Goal: Task Accomplishment & Management: Manage account settings

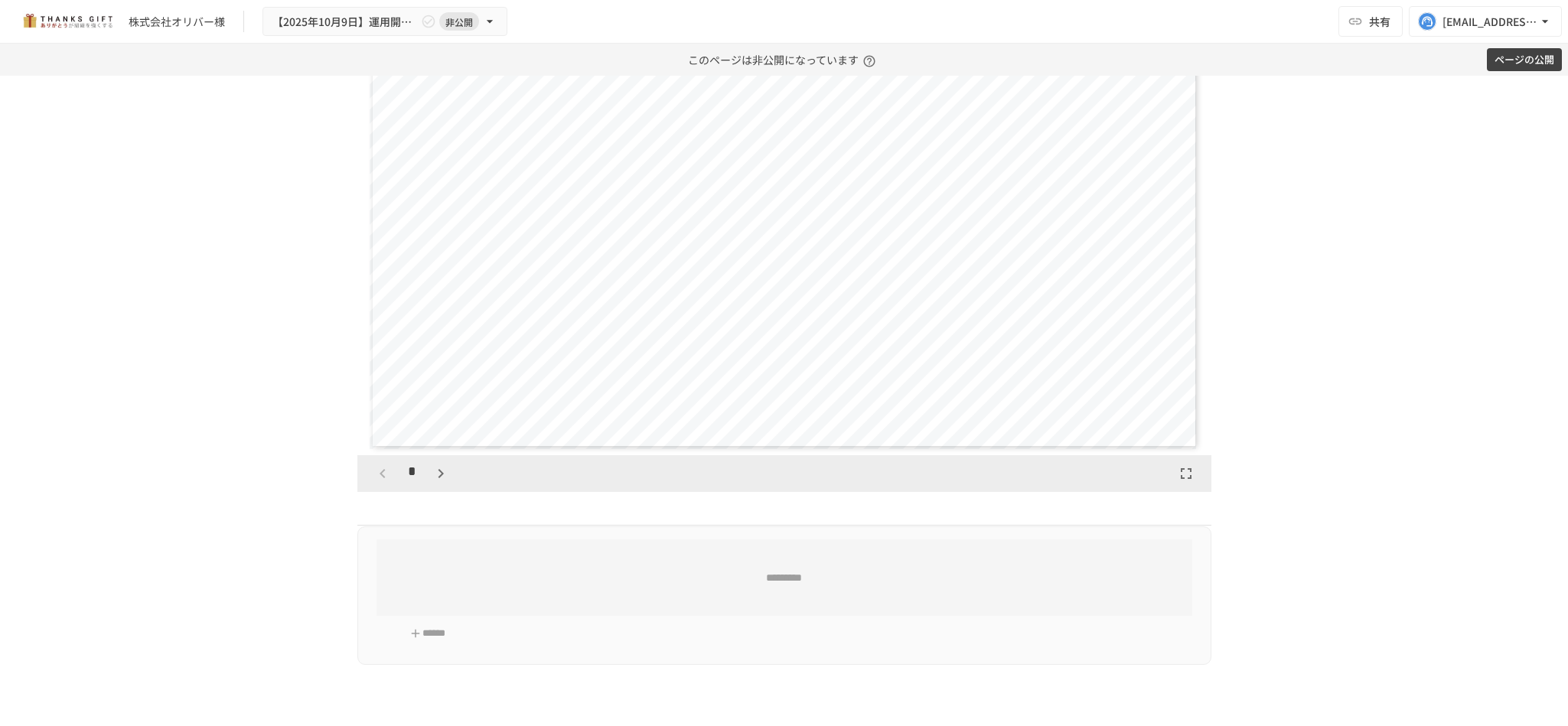
scroll to position [4975, 0]
click at [432, 478] on icon "button" at bounding box center [441, 469] width 18 height 18
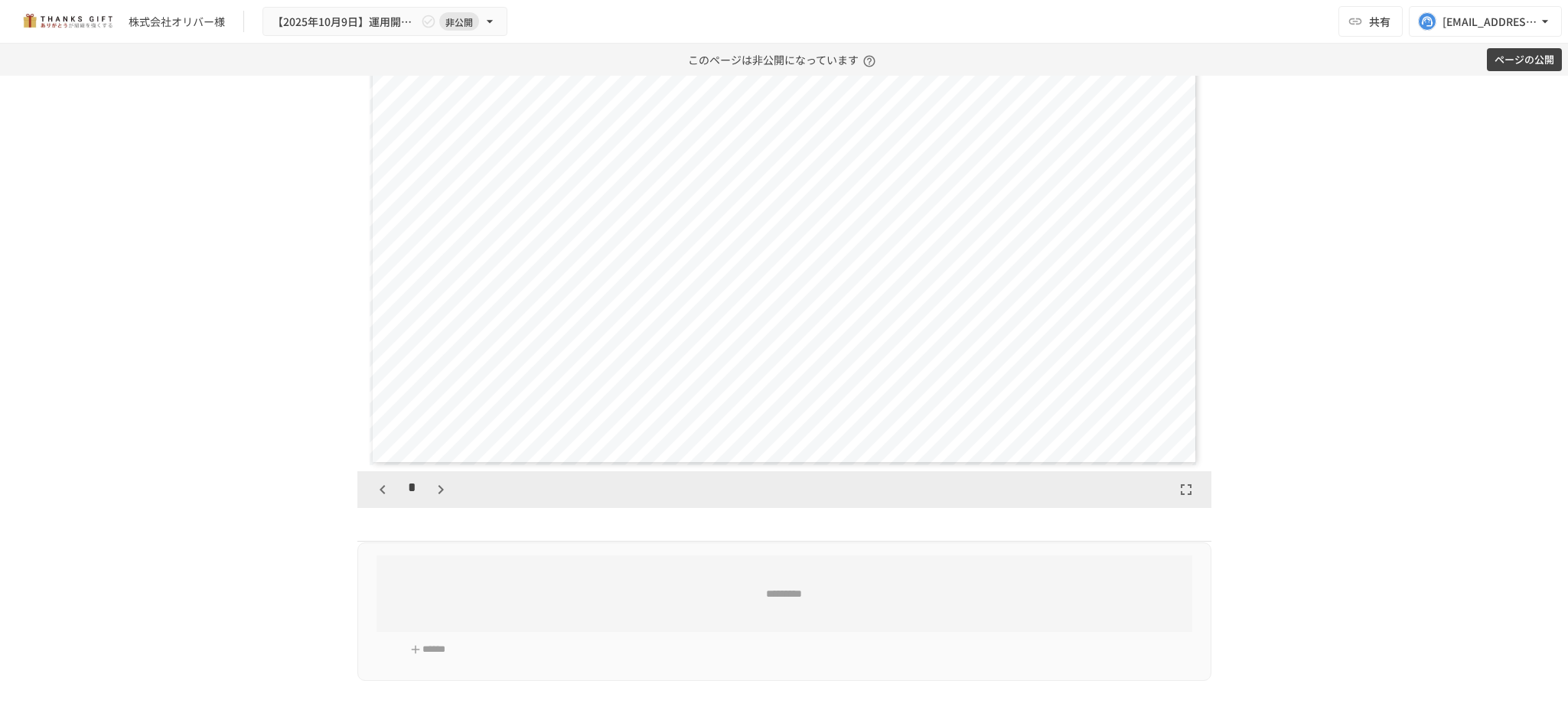
scroll to position [4955, 0]
click at [432, 498] on button "button" at bounding box center [440, 488] width 26 height 26
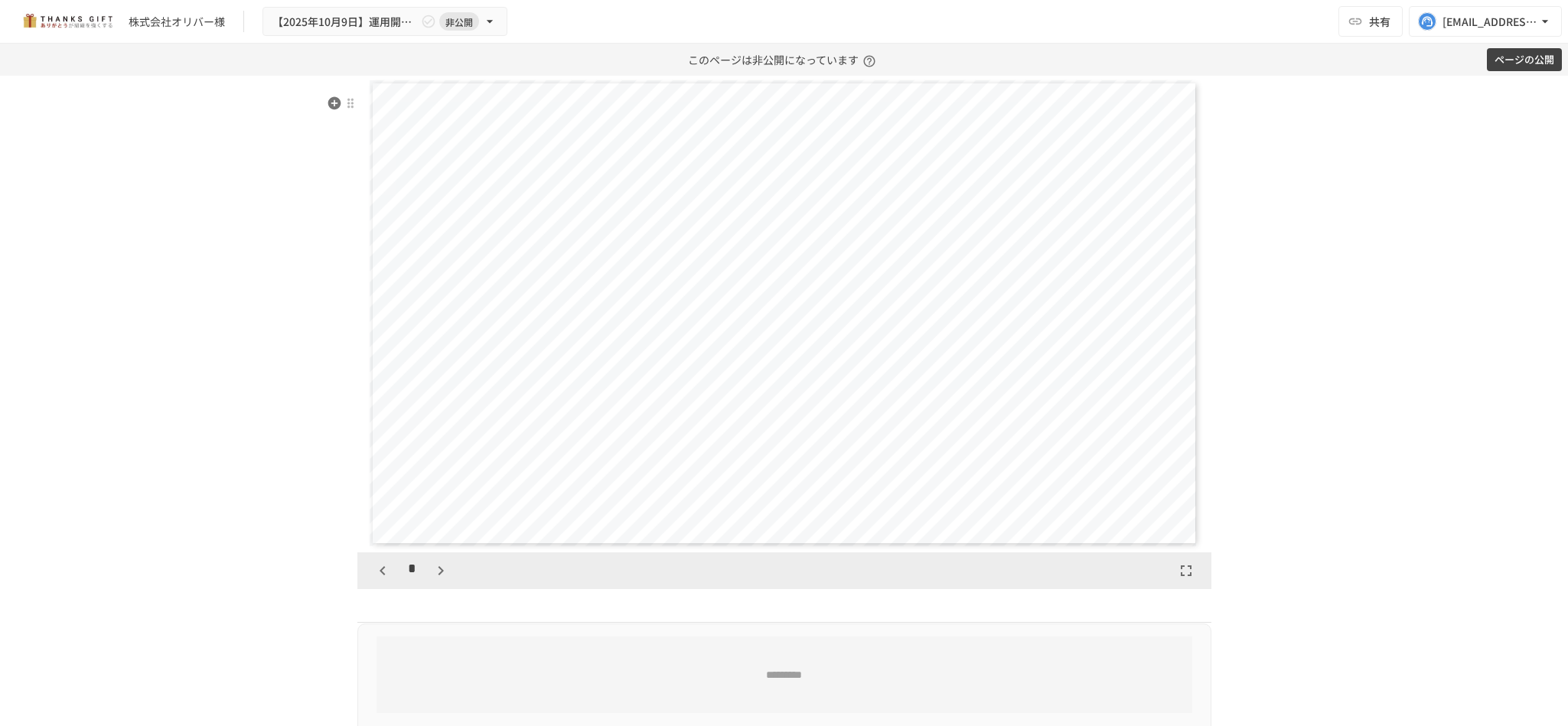
scroll to position [4873, 0]
click at [432, 581] on icon "button" at bounding box center [441, 572] width 18 height 18
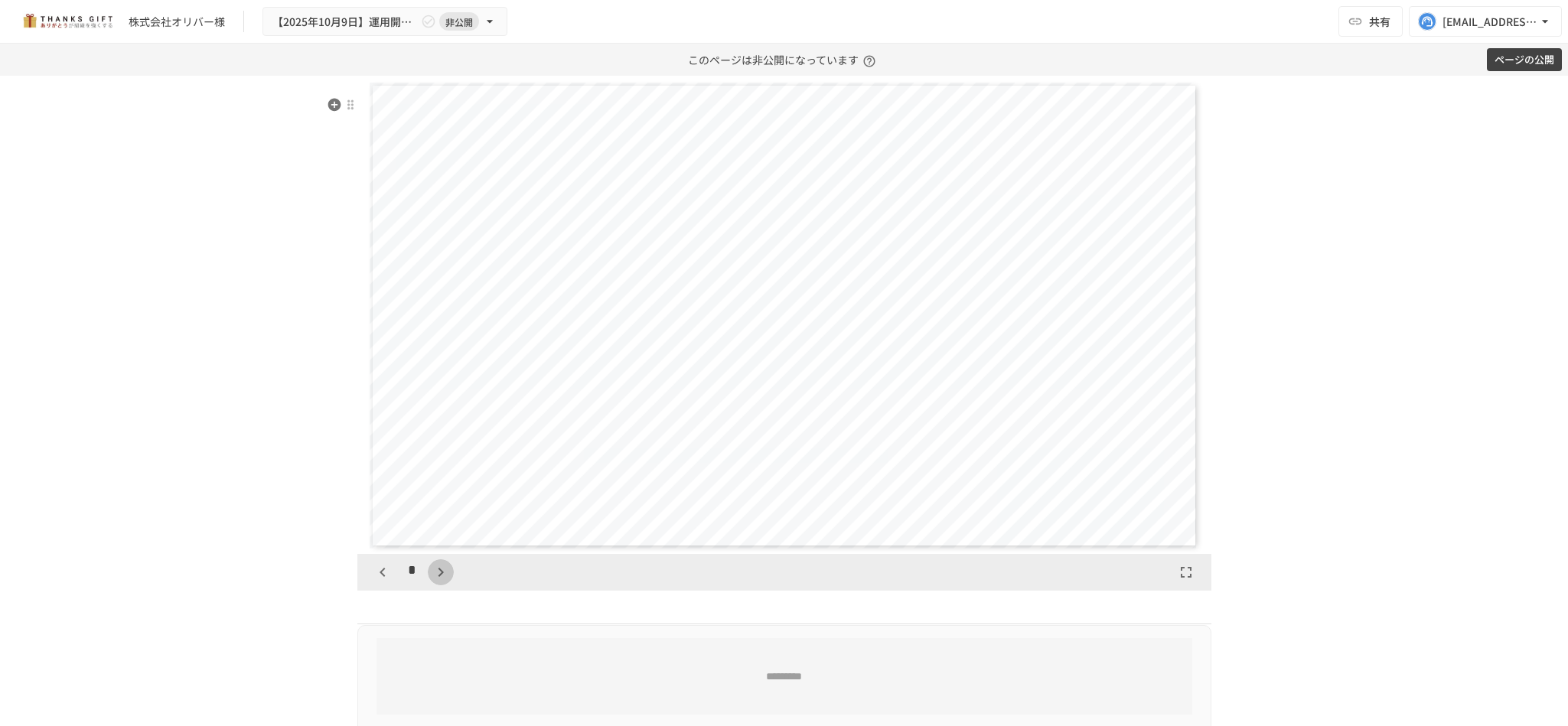
scroll to position [2868, 0]
click at [374, 581] on icon "button" at bounding box center [383, 572] width 18 height 18
click at [432, 581] on icon "button" at bounding box center [441, 572] width 18 height 18
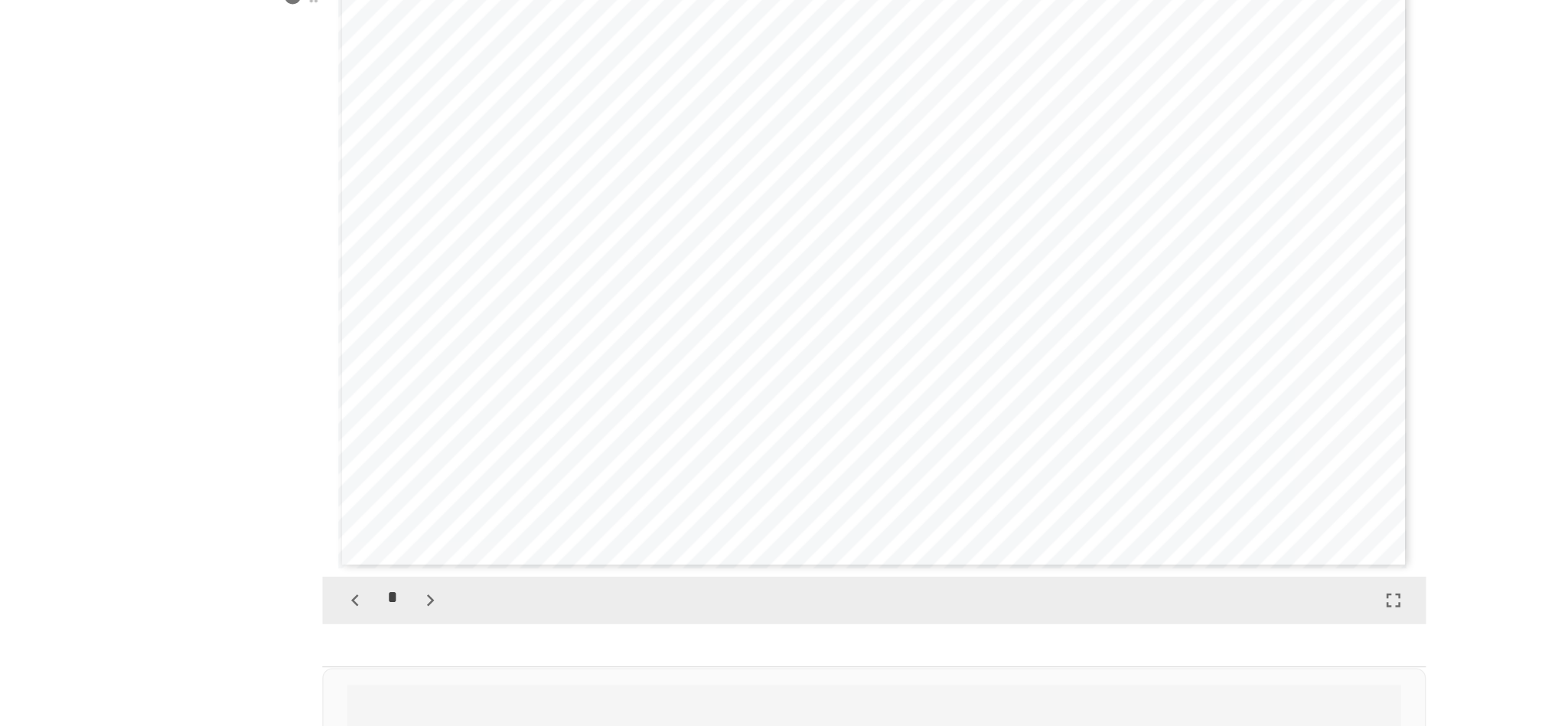
scroll to position [4861, 0]
click at [426, 603] on div "*" at bounding box center [784, 584] width 854 height 36
click at [438, 589] on icon "button" at bounding box center [441, 584] width 5 height 9
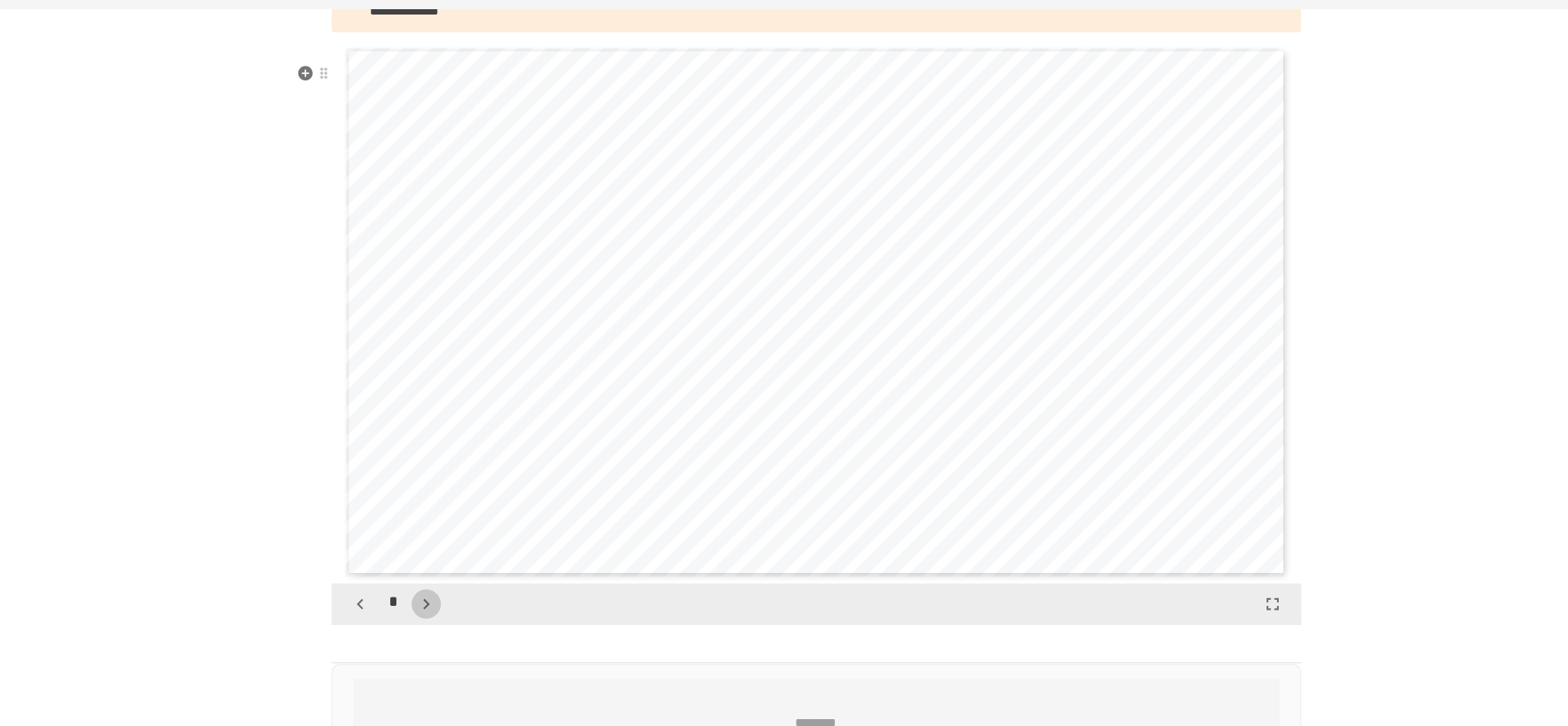
click at [435, 608] on icon "button" at bounding box center [441, 599] width 18 height 18
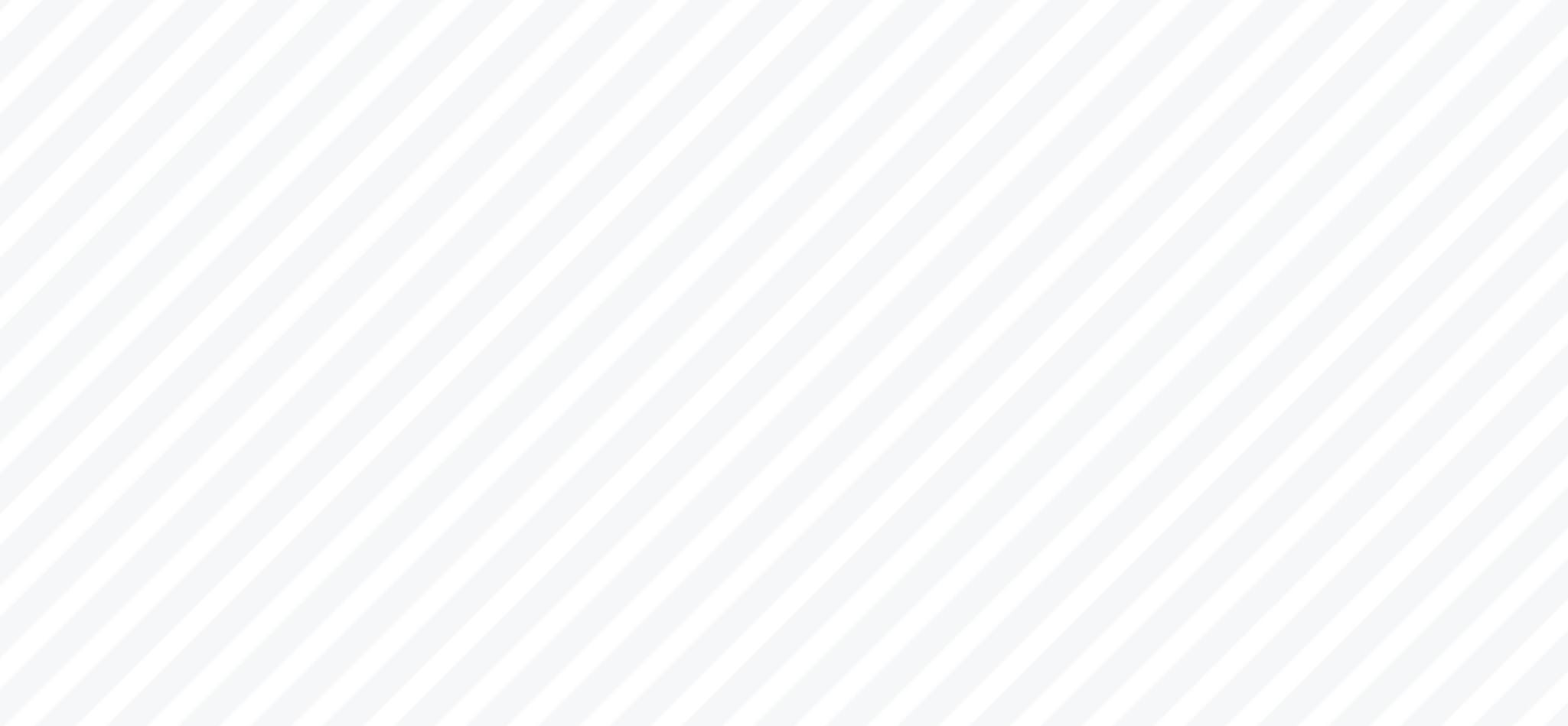
scroll to position [4817, 0]
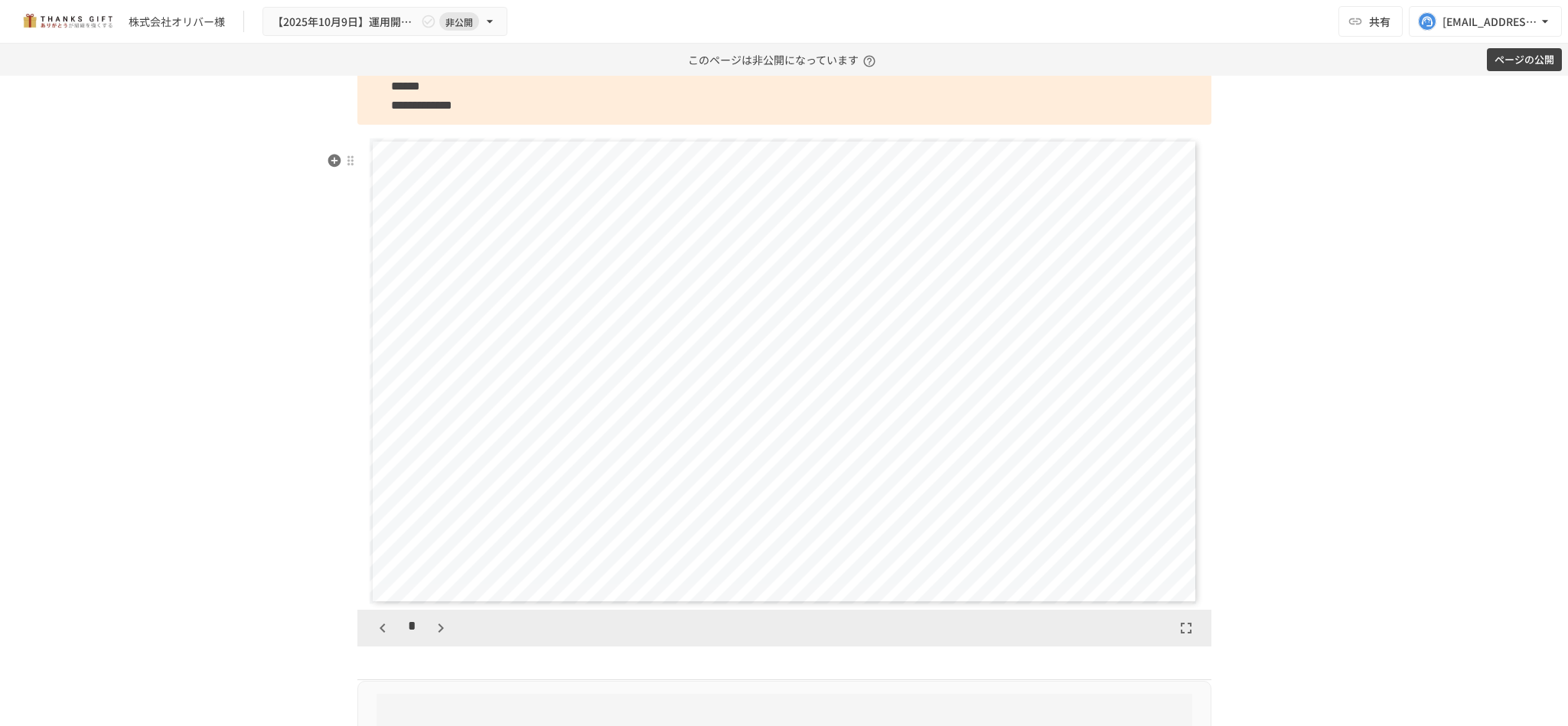
click at [432, 637] on icon "button" at bounding box center [441, 627] width 18 height 18
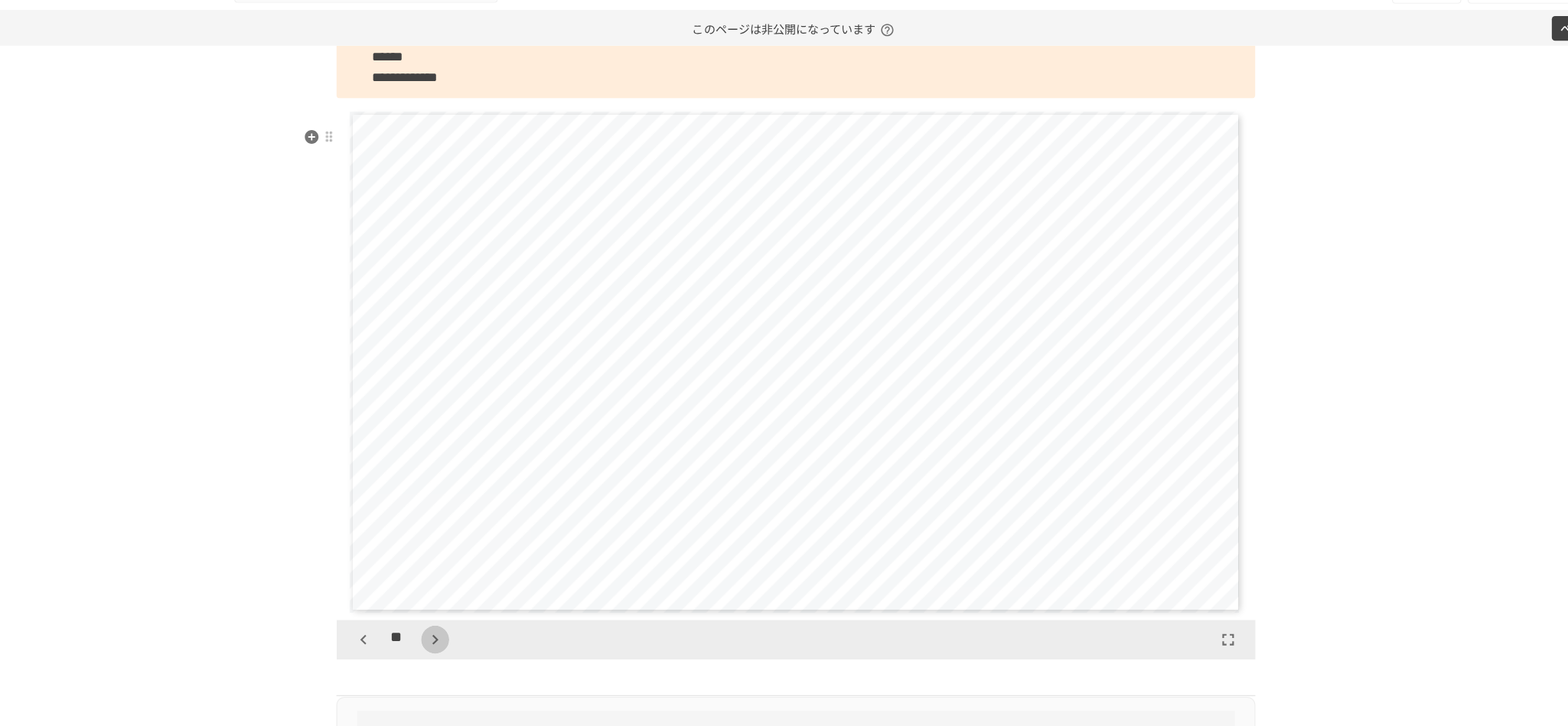
click at [440, 637] on icon "button" at bounding box center [449, 627] width 18 height 18
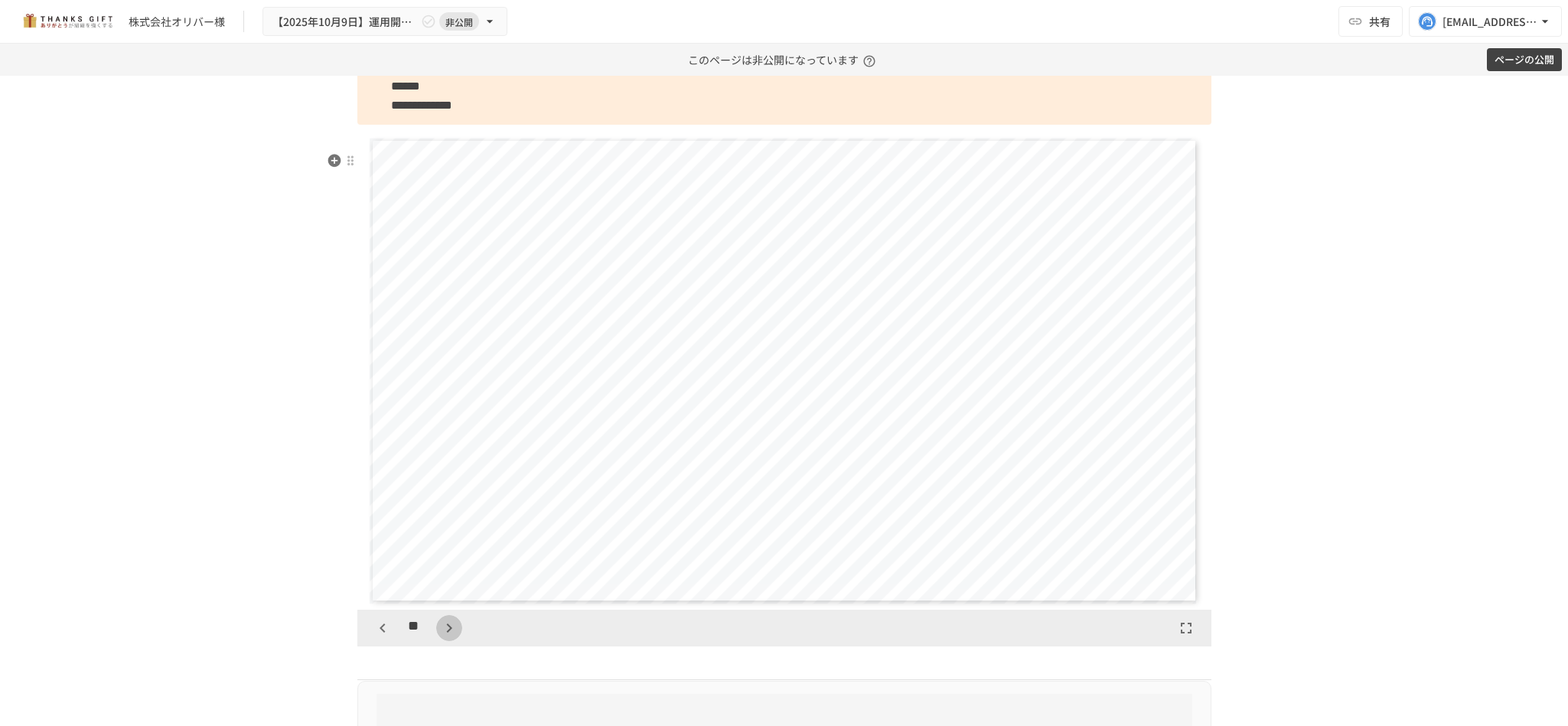
click at [440, 637] on icon "button" at bounding box center [449, 627] width 18 height 18
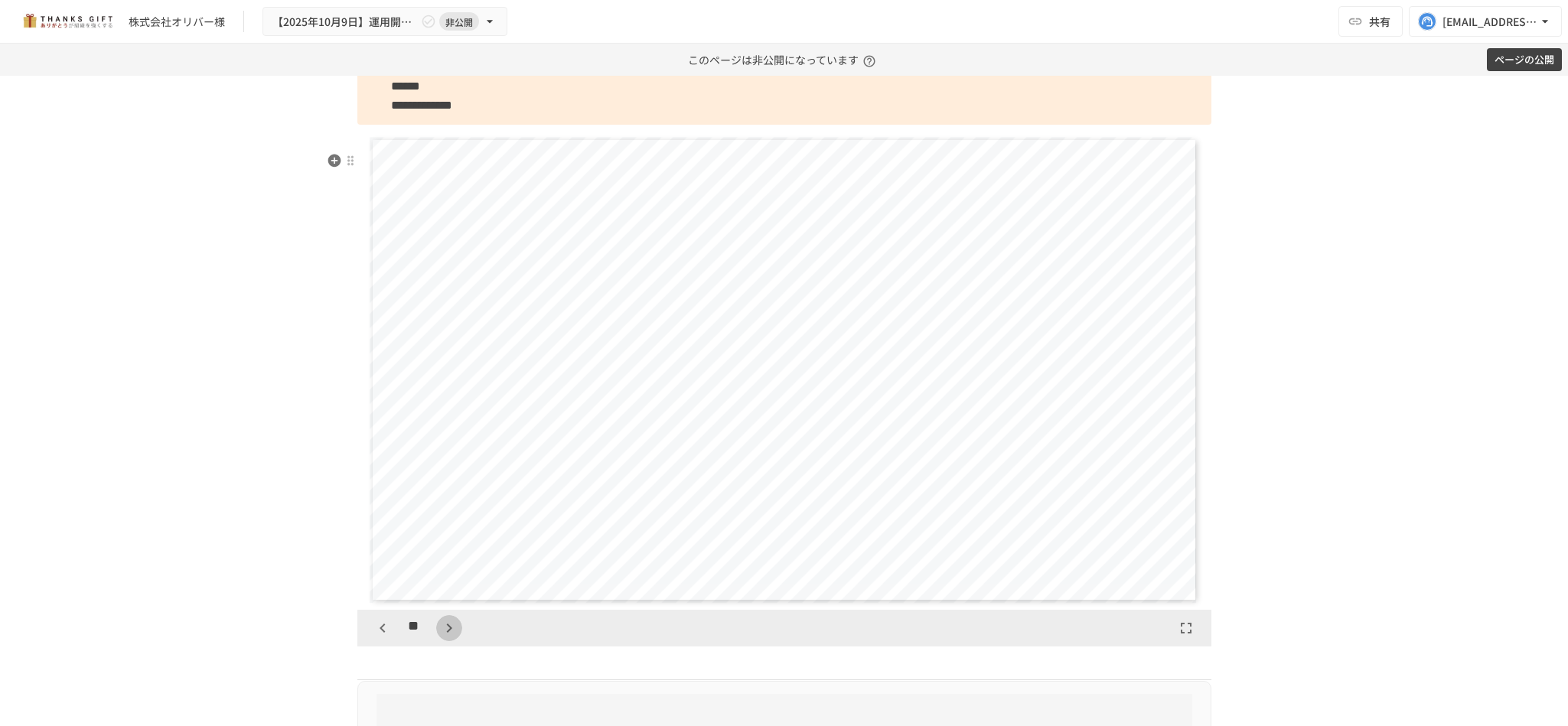
scroll to position [6212, 0]
click at [440, 637] on icon "button" at bounding box center [449, 627] width 18 height 18
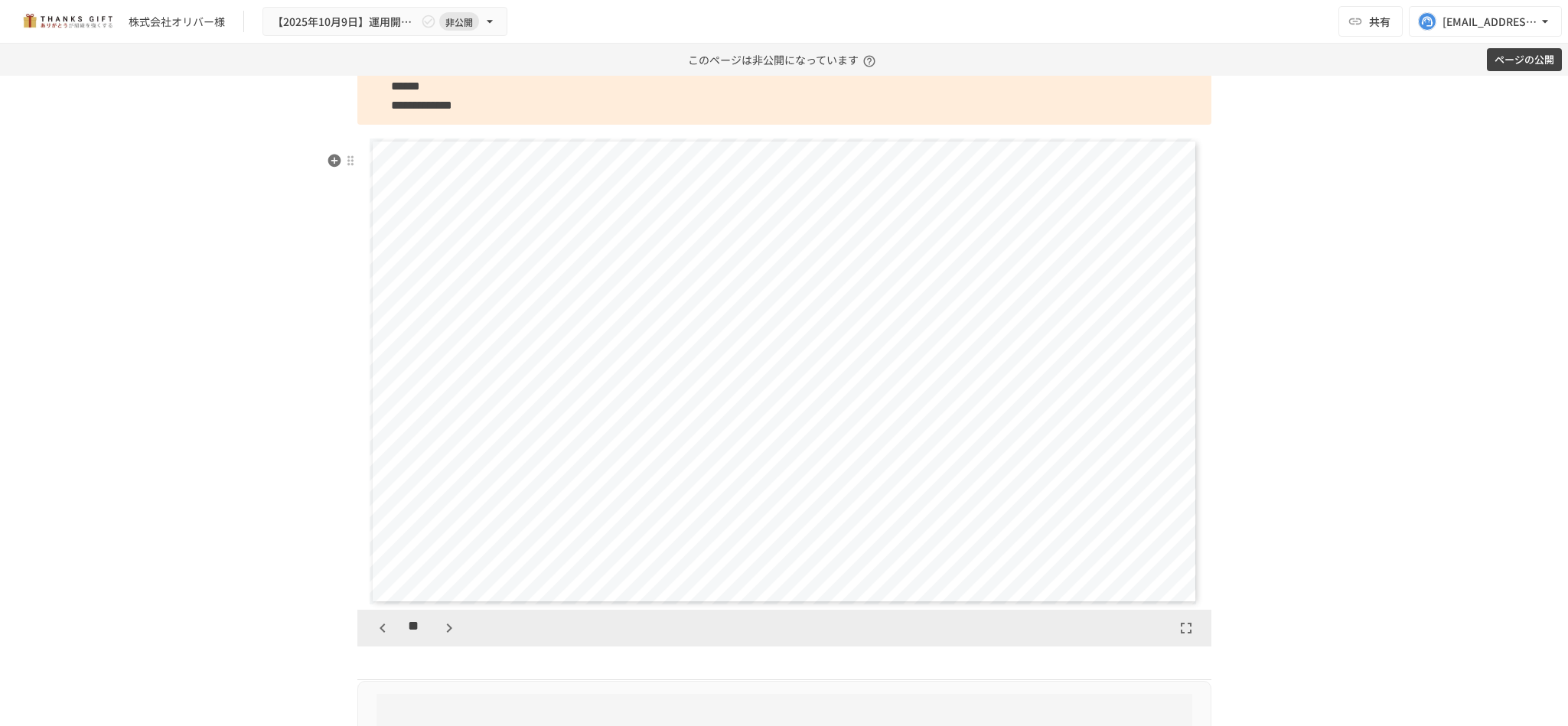
click at [440, 637] on icon "button" at bounding box center [449, 627] width 18 height 18
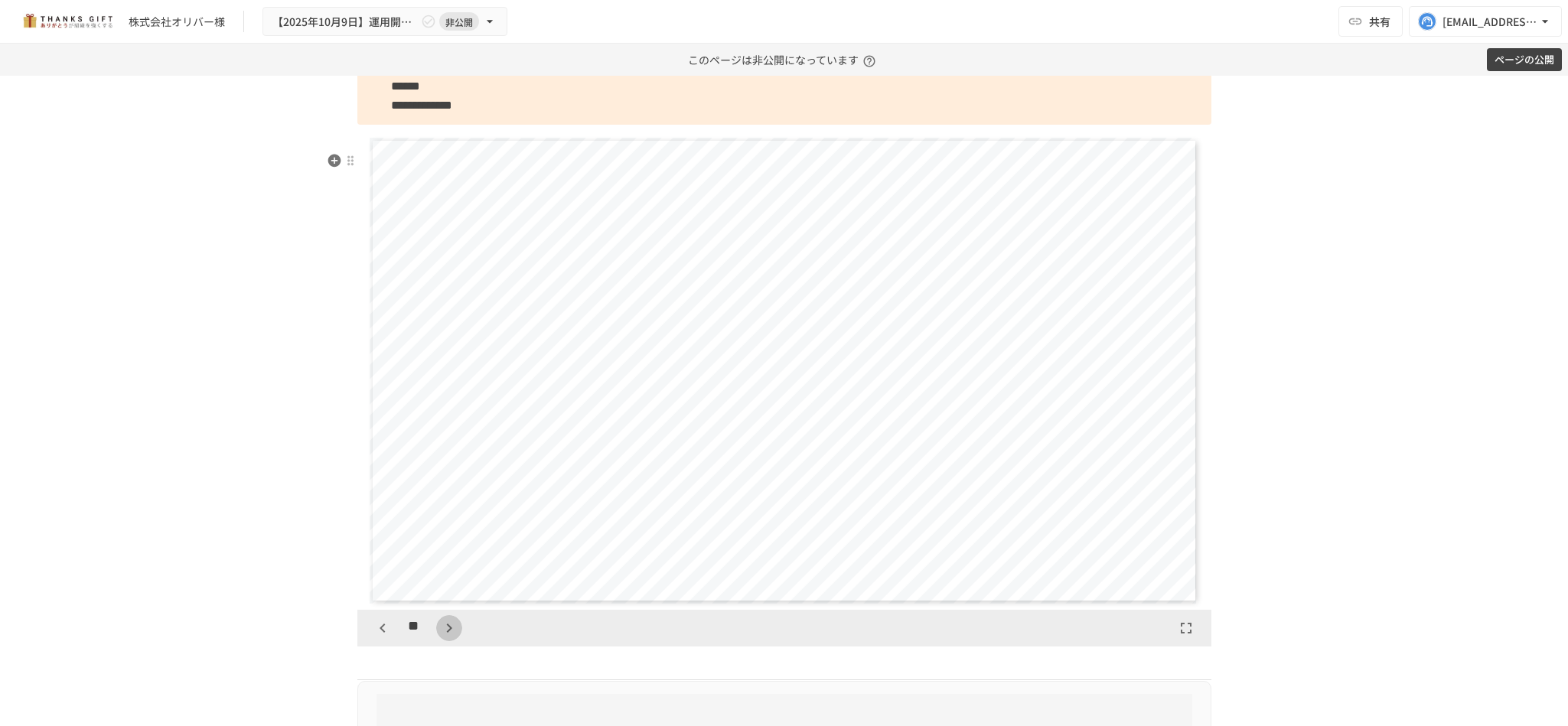
scroll to position [8600, 0]
click at [440, 637] on icon "button" at bounding box center [449, 627] width 18 height 18
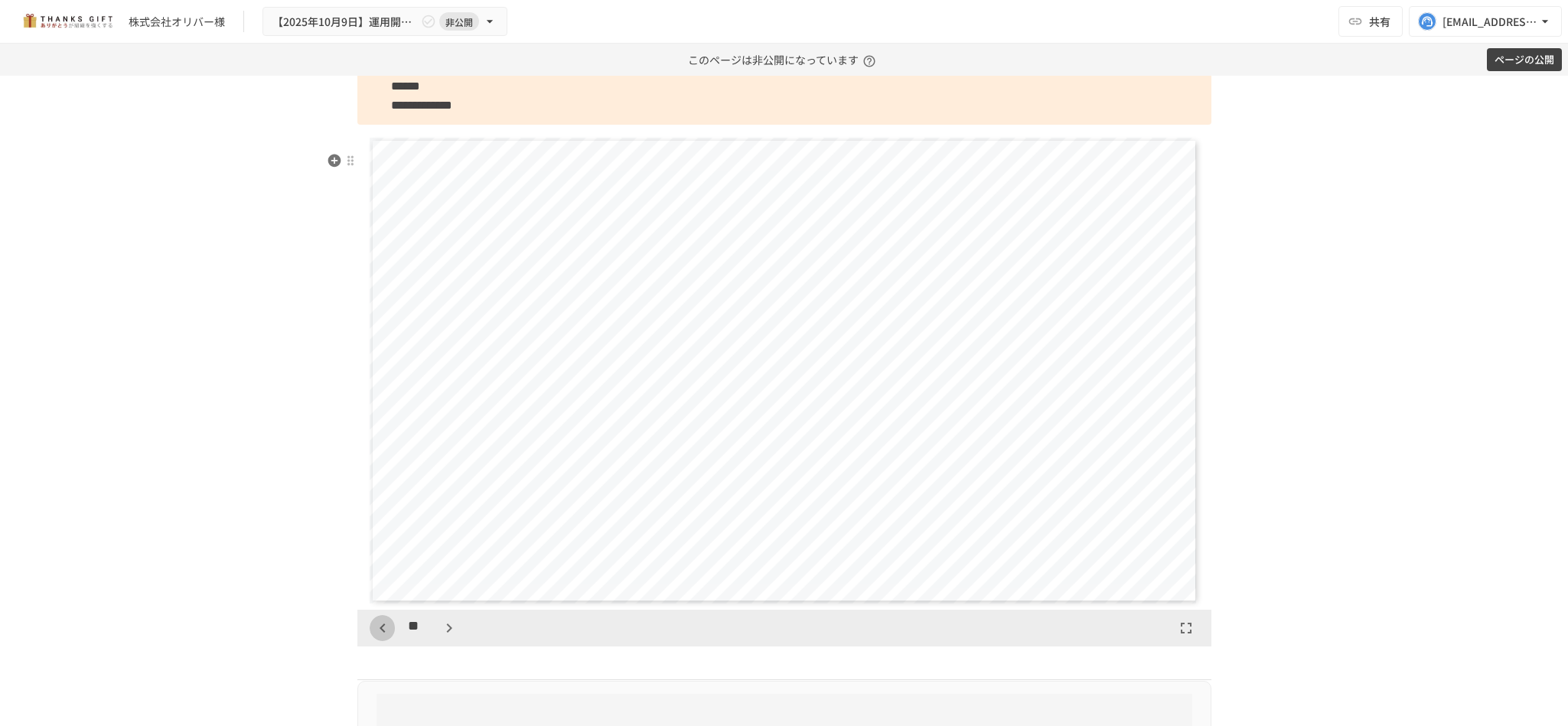
click at [377, 637] on icon "button" at bounding box center [383, 627] width 18 height 18
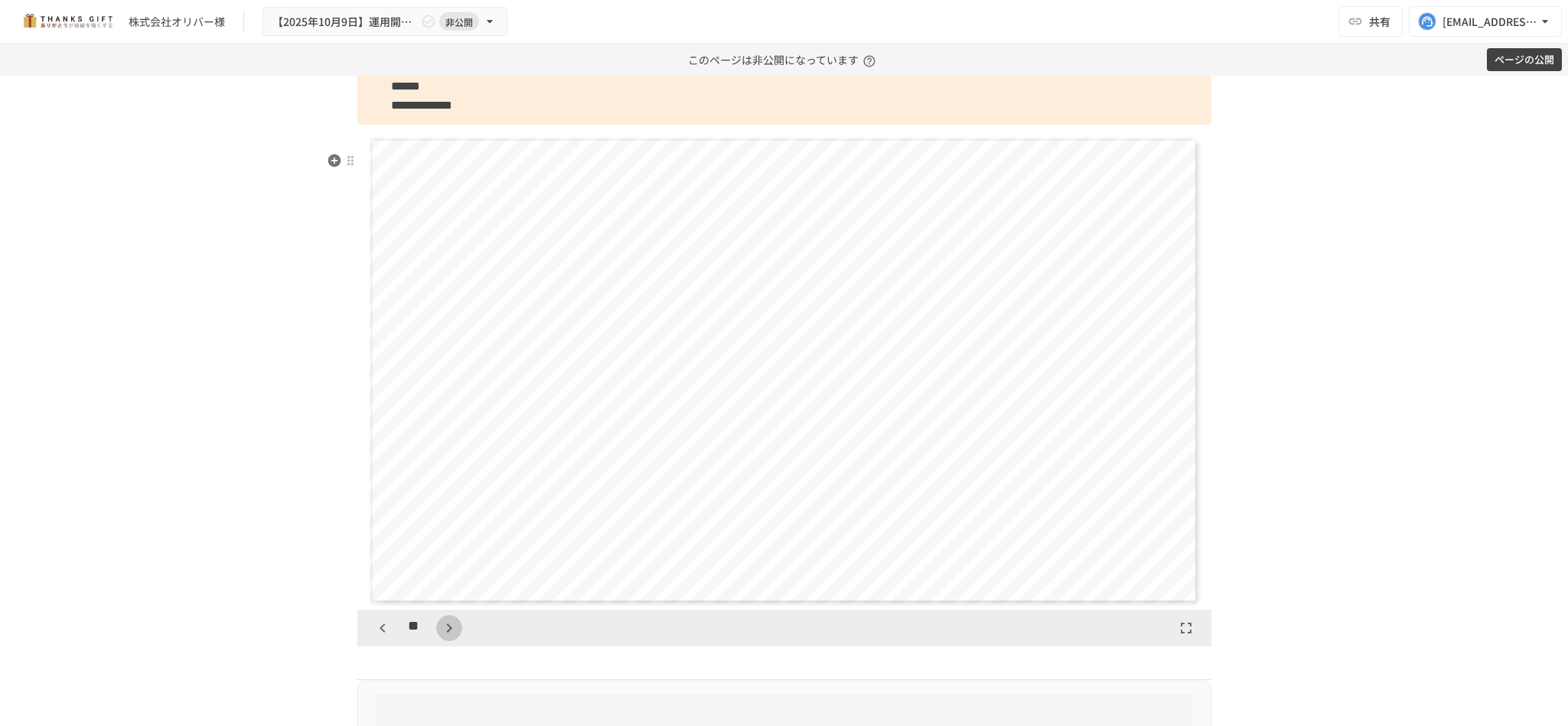
click at [436, 641] on button "button" at bounding box center [448, 627] width 26 height 26
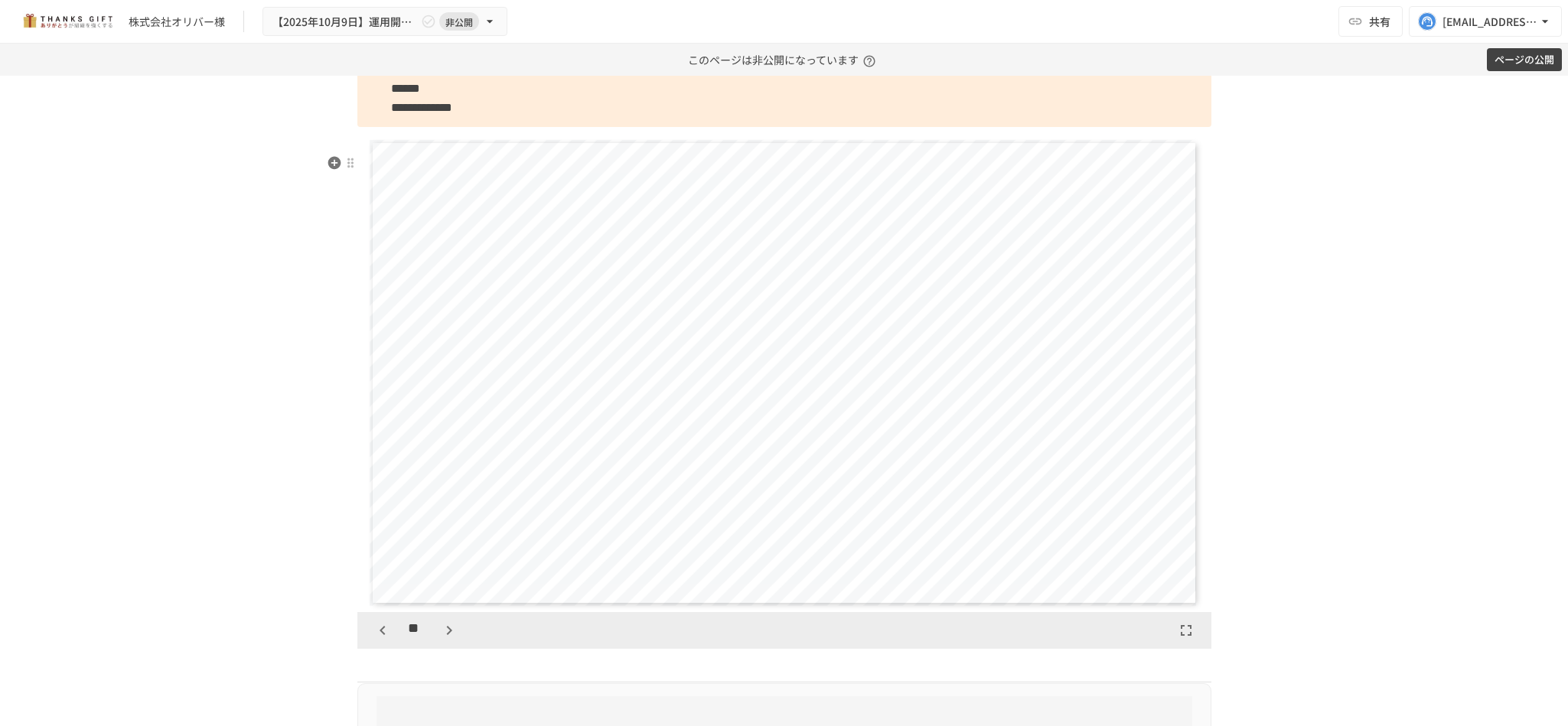
scroll to position [4813, 0]
click at [374, 641] on icon "button" at bounding box center [383, 632] width 18 height 18
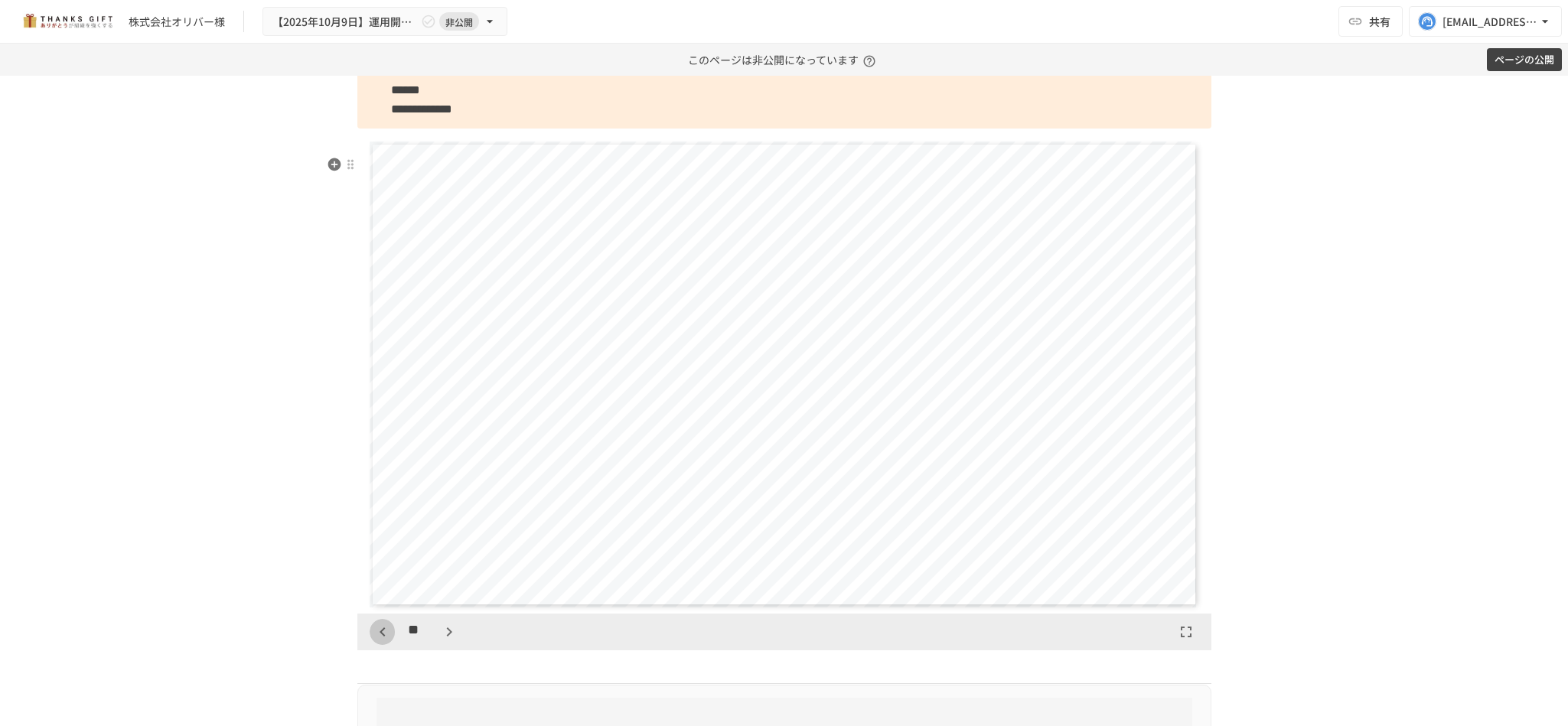
click at [374, 641] on icon "button" at bounding box center [383, 632] width 18 height 18
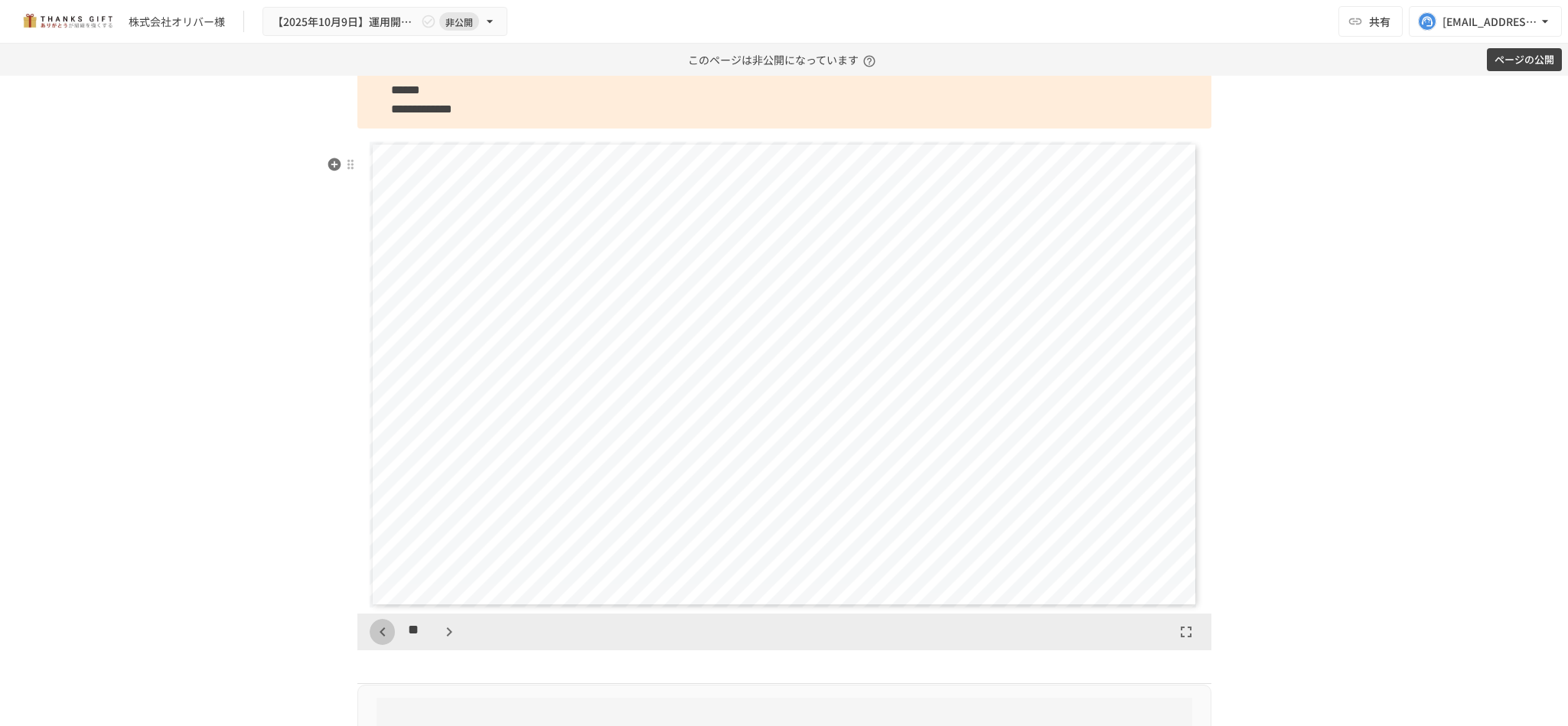
click at [374, 641] on icon "button" at bounding box center [383, 632] width 18 height 18
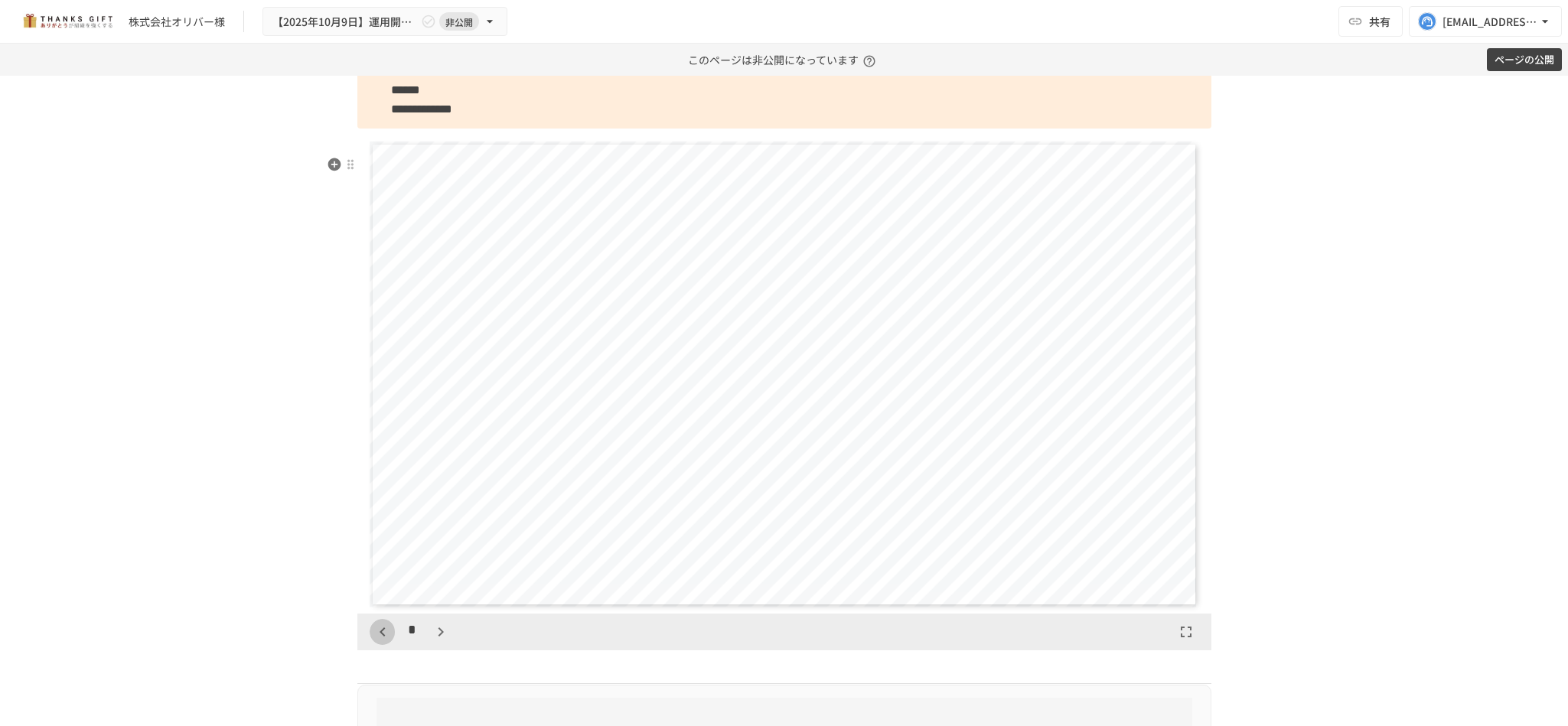
click at [374, 641] on icon "button" at bounding box center [383, 632] width 18 height 18
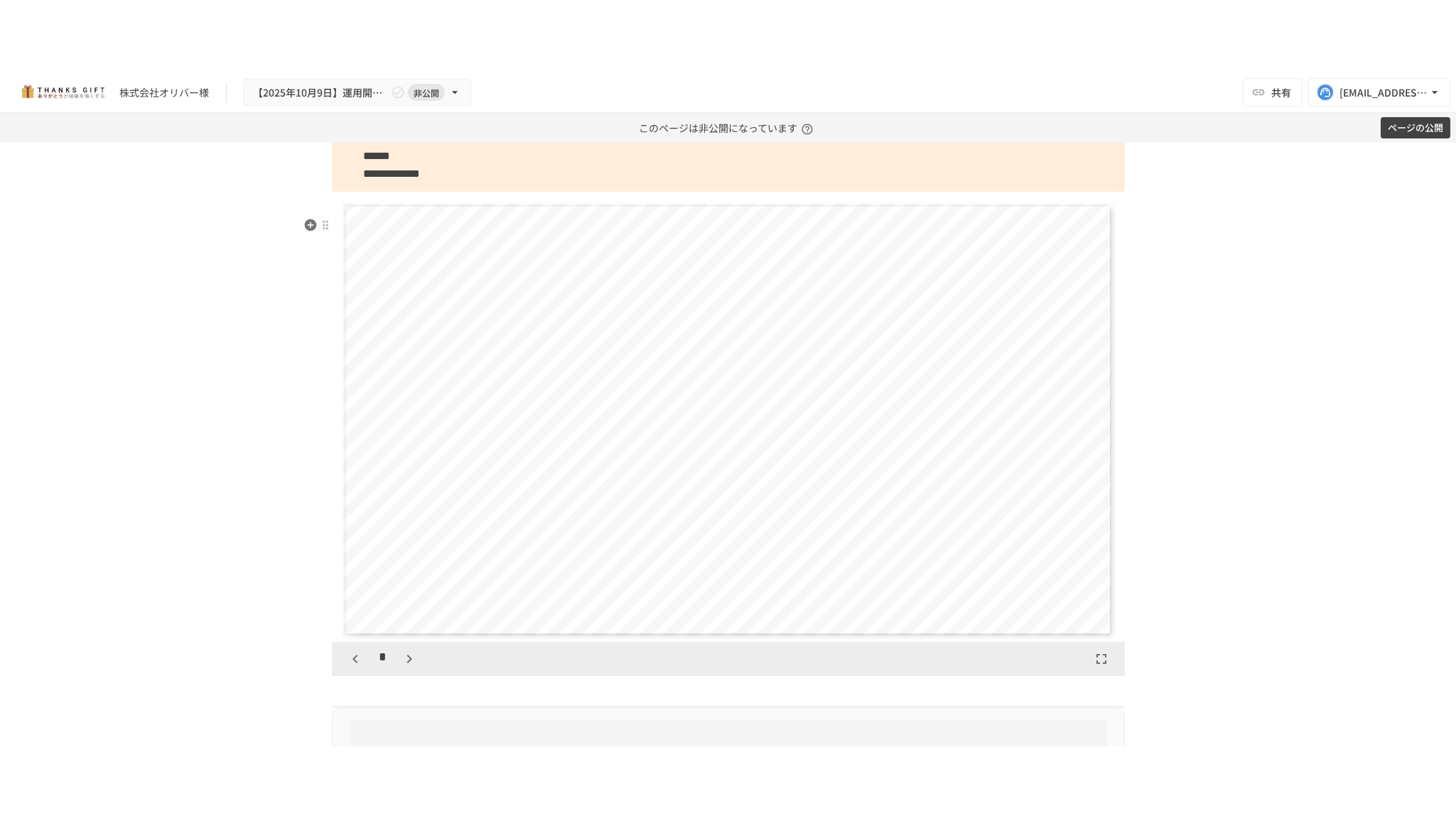
scroll to position [887, 0]
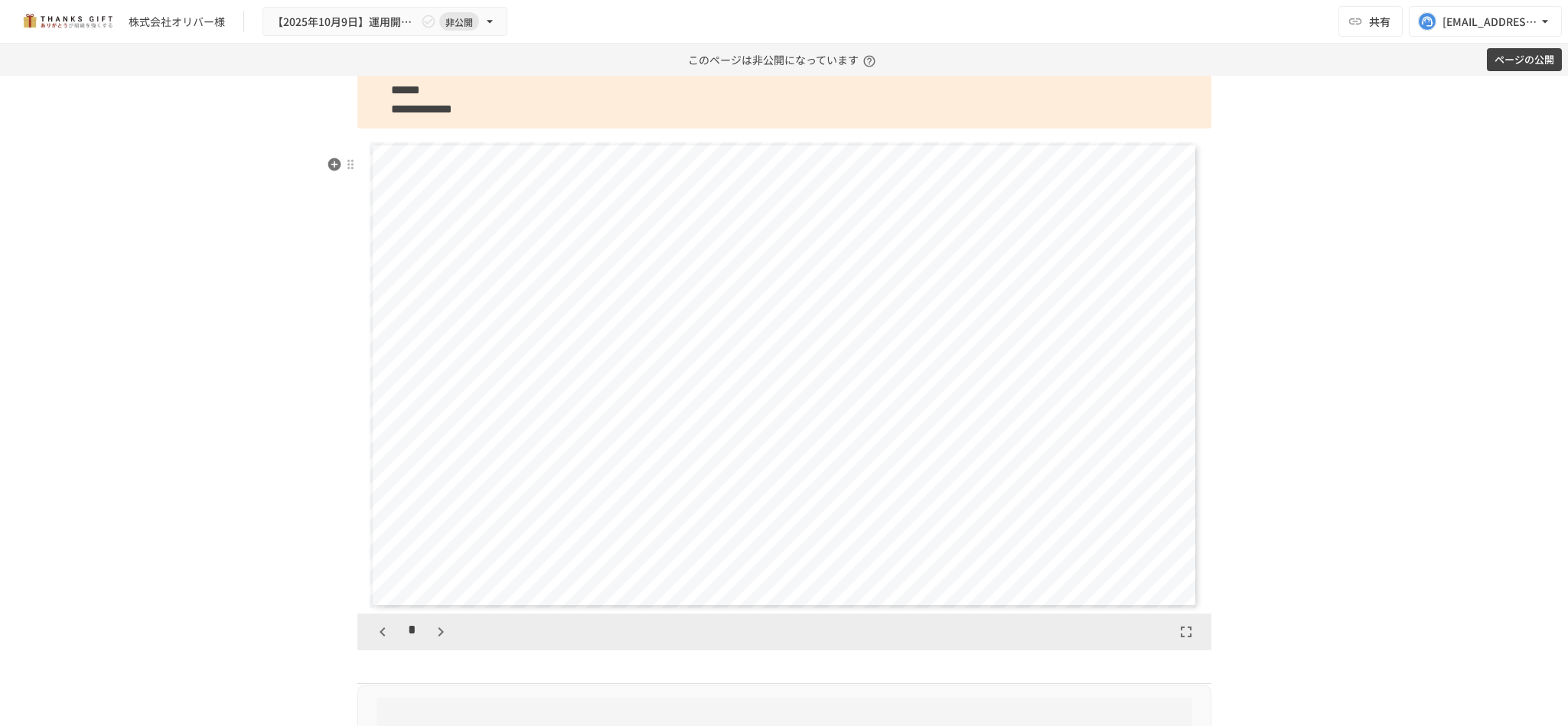
drag, startPoint x: 367, startPoint y: 652, endPoint x: 1013, endPoint y: 571, distance: 651.1
click at [1013, 571] on div "**********" at bounding box center [784, 392] width 854 height 515
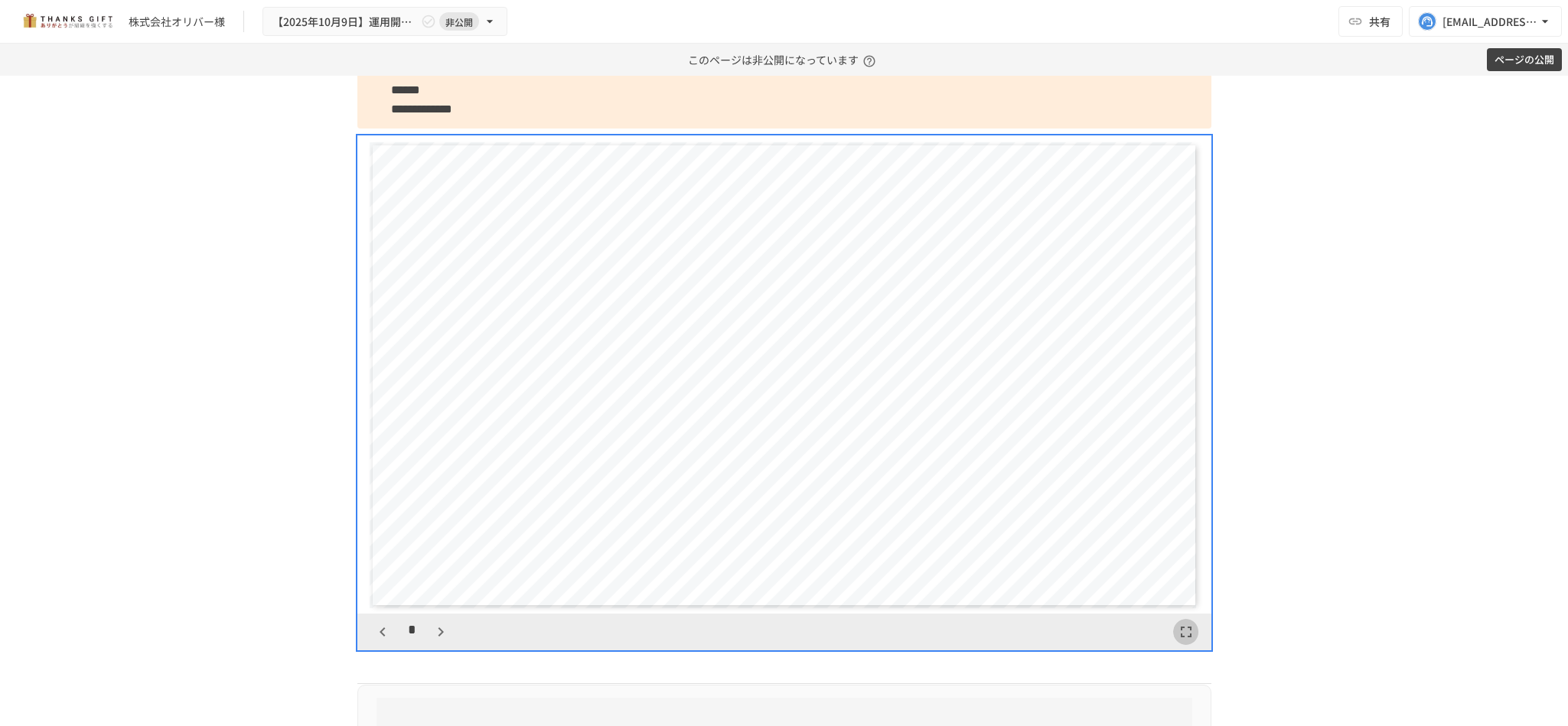
click at [1177, 641] on icon "button" at bounding box center [1186, 632] width 18 height 18
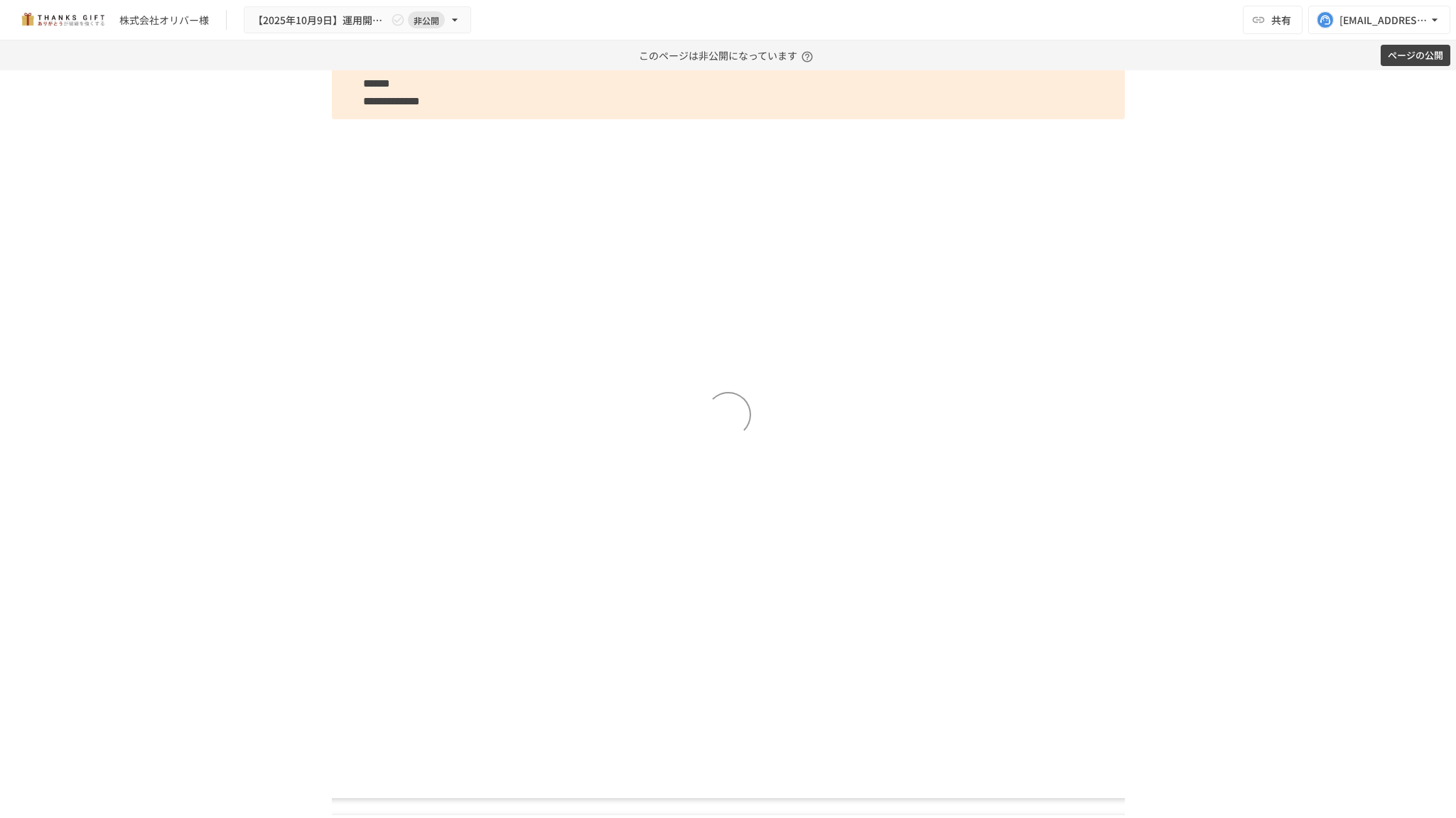
scroll to position [784, 0]
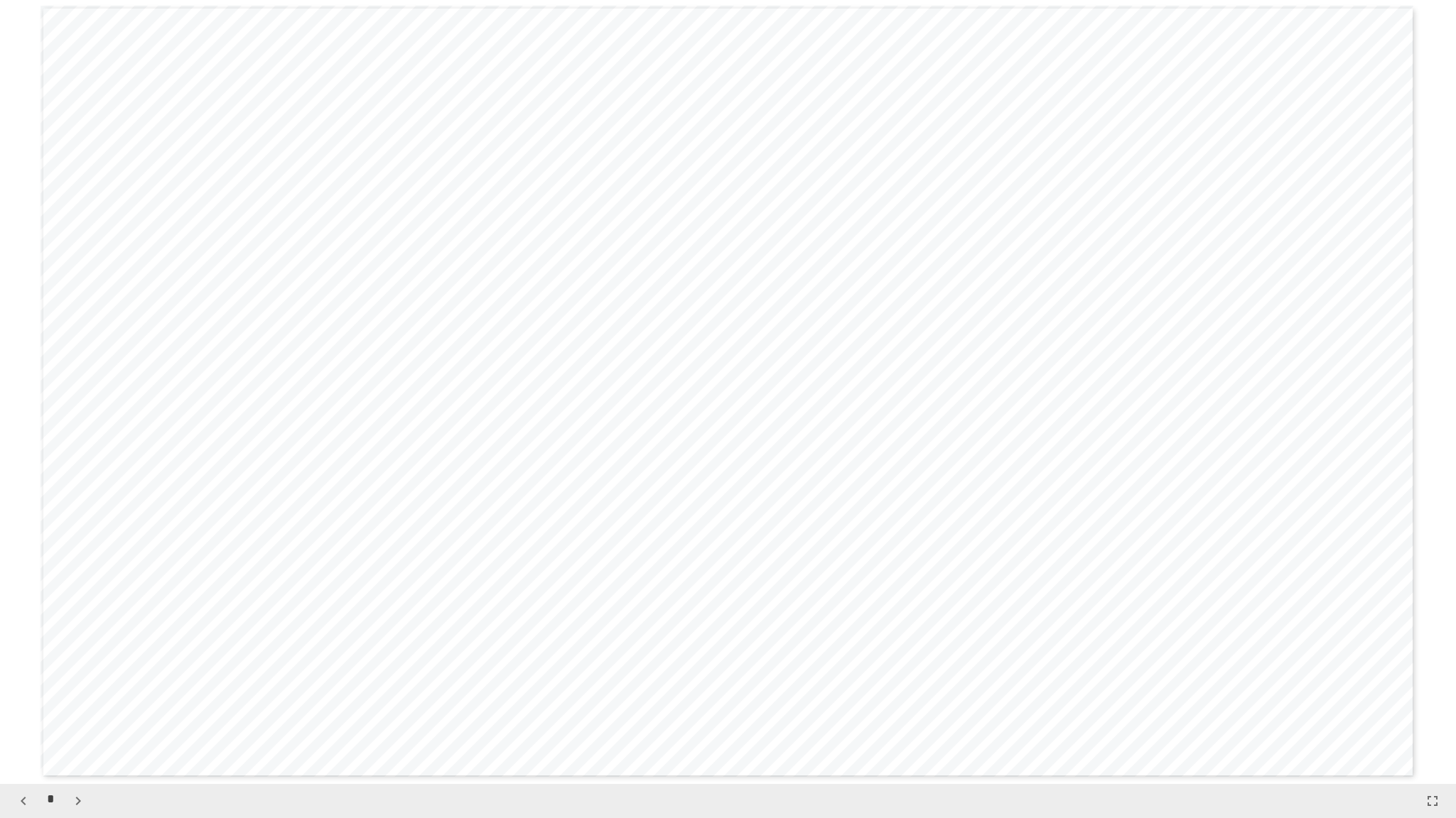
click at [1149, 540] on div "**********" at bounding box center [728, 391] width 1374 height 773
drag, startPoint x: 558, startPoint y: 414, endPoint x: 636, endPoint y: 122, distance: 302.2
click at [636, 122] on div "**********" at bounding box center [728, 391] width 1374 height 773
click at [636, 124] on span "*********" at bounding box center [681, 138] width 258 height 28
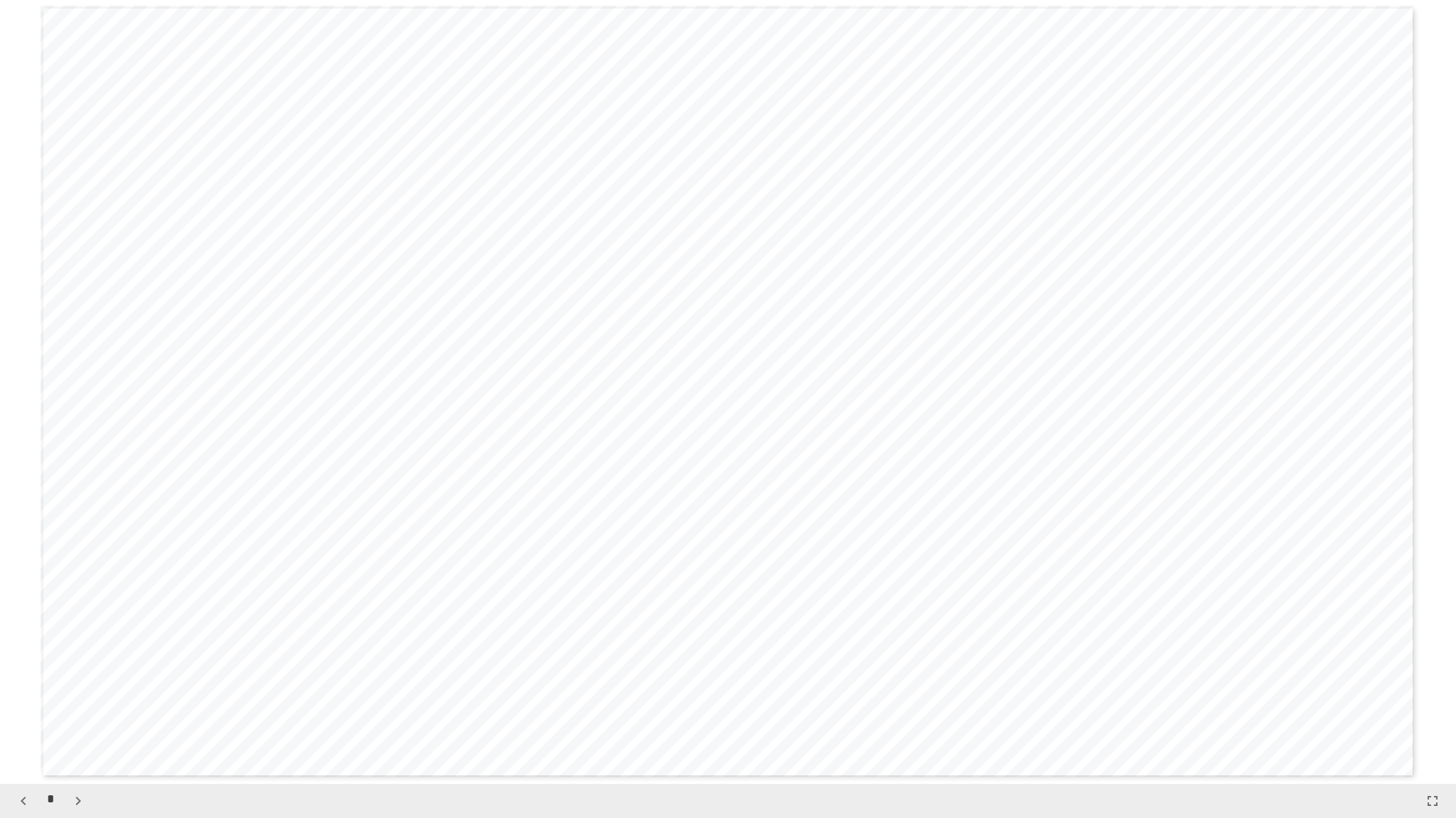
drag, startPoint x: 1142, startPoint y: 396, endPoint x: 1269, endPoint y: 624, distance: 261.0
click at [1269, 624] on div "**********" at bounding box center [728, 391] width 1374 height 773
click at [78, 673] on icon "button" at bounding box center [78, 801] width 17 height 17
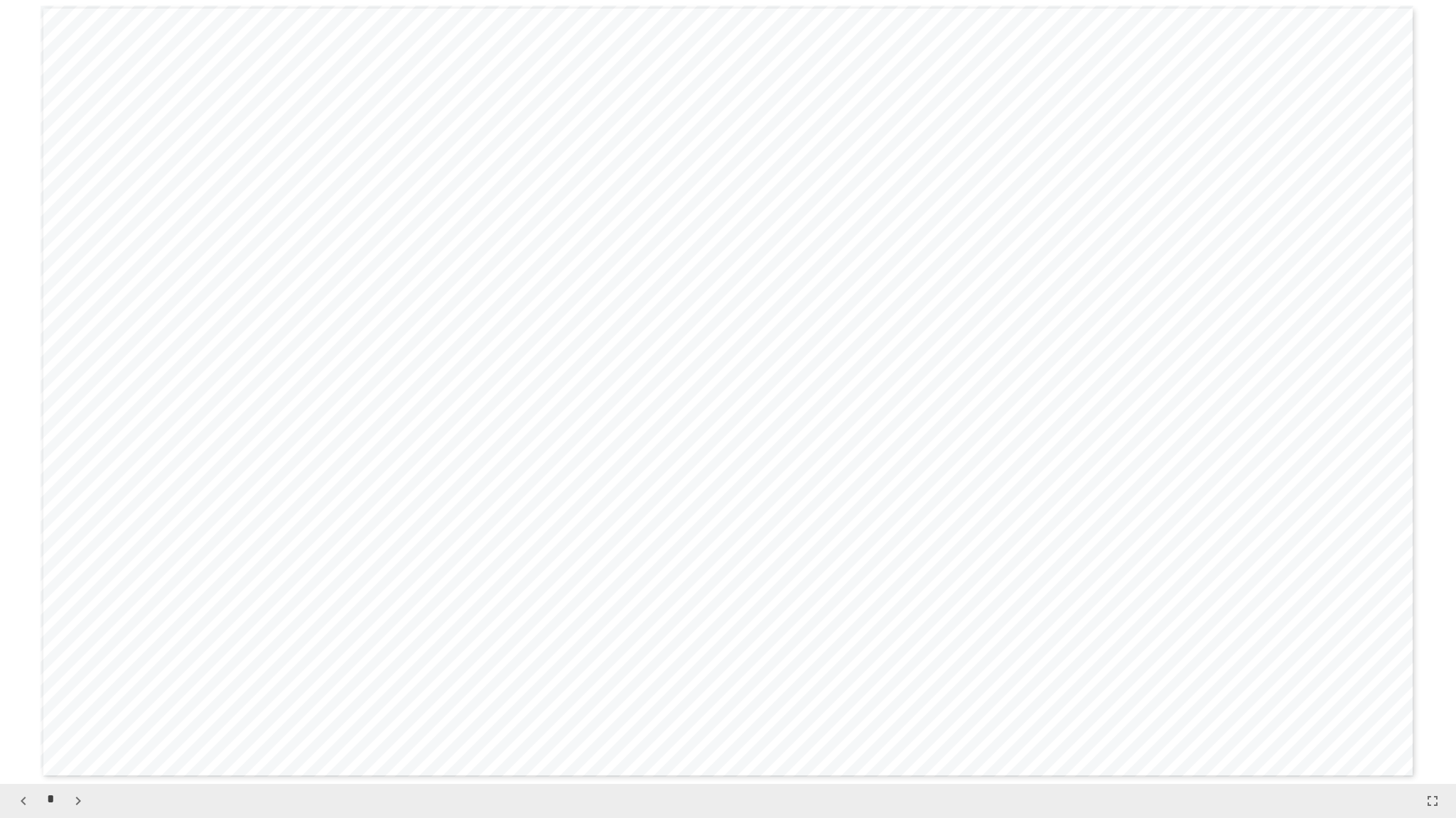
scroll to position [2352, 0]
click at [78, 673] on icon "button" at bounding box center [78, 801] width 17 height 17
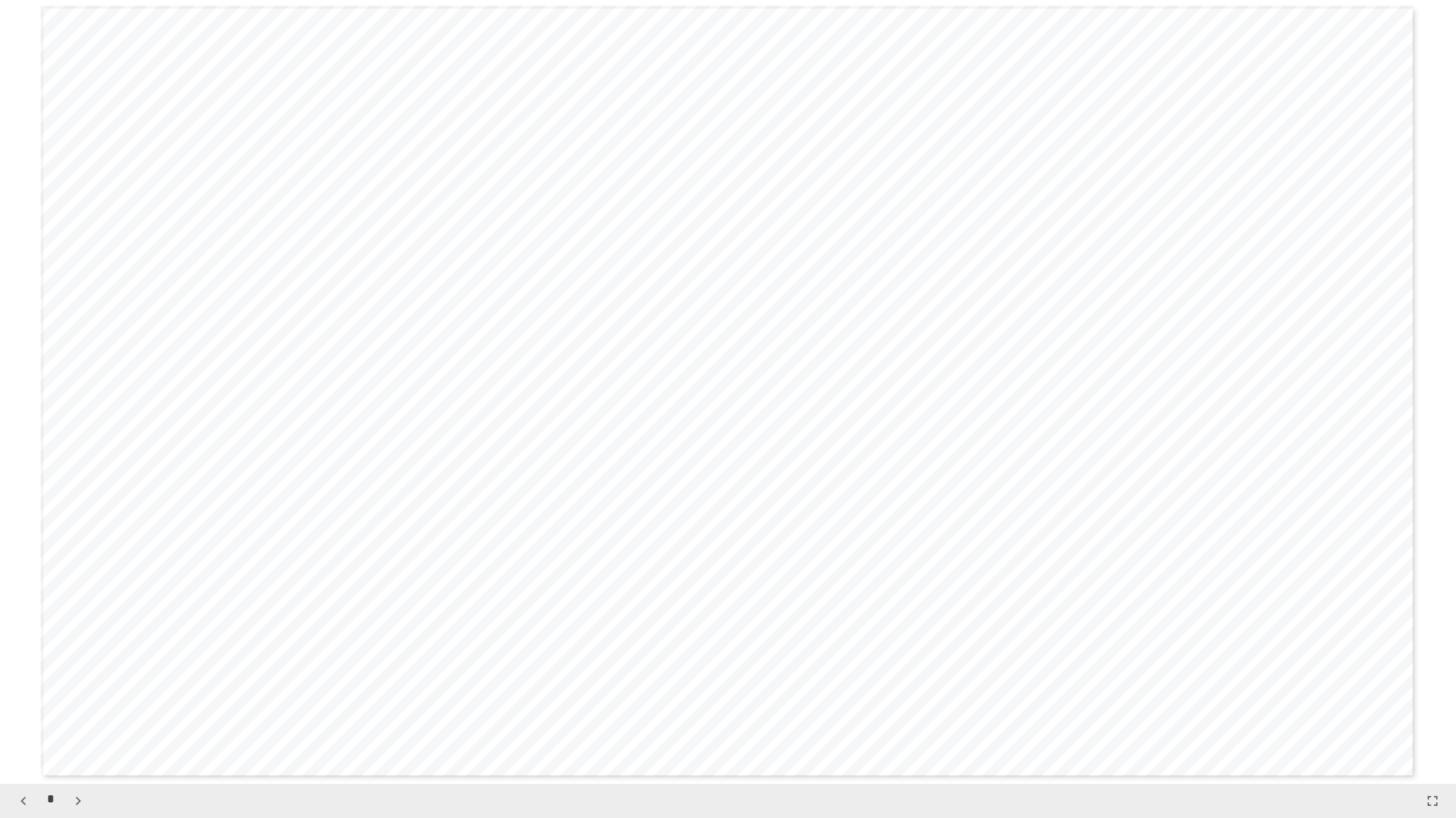
scroll to position [4704, 0]
click at [78, 673] on icon "button" at bounding box center [78, 801] width 17 height 17
click at [18, 673] on icon "button" at bounding box center [23, 801] width 17 height 17
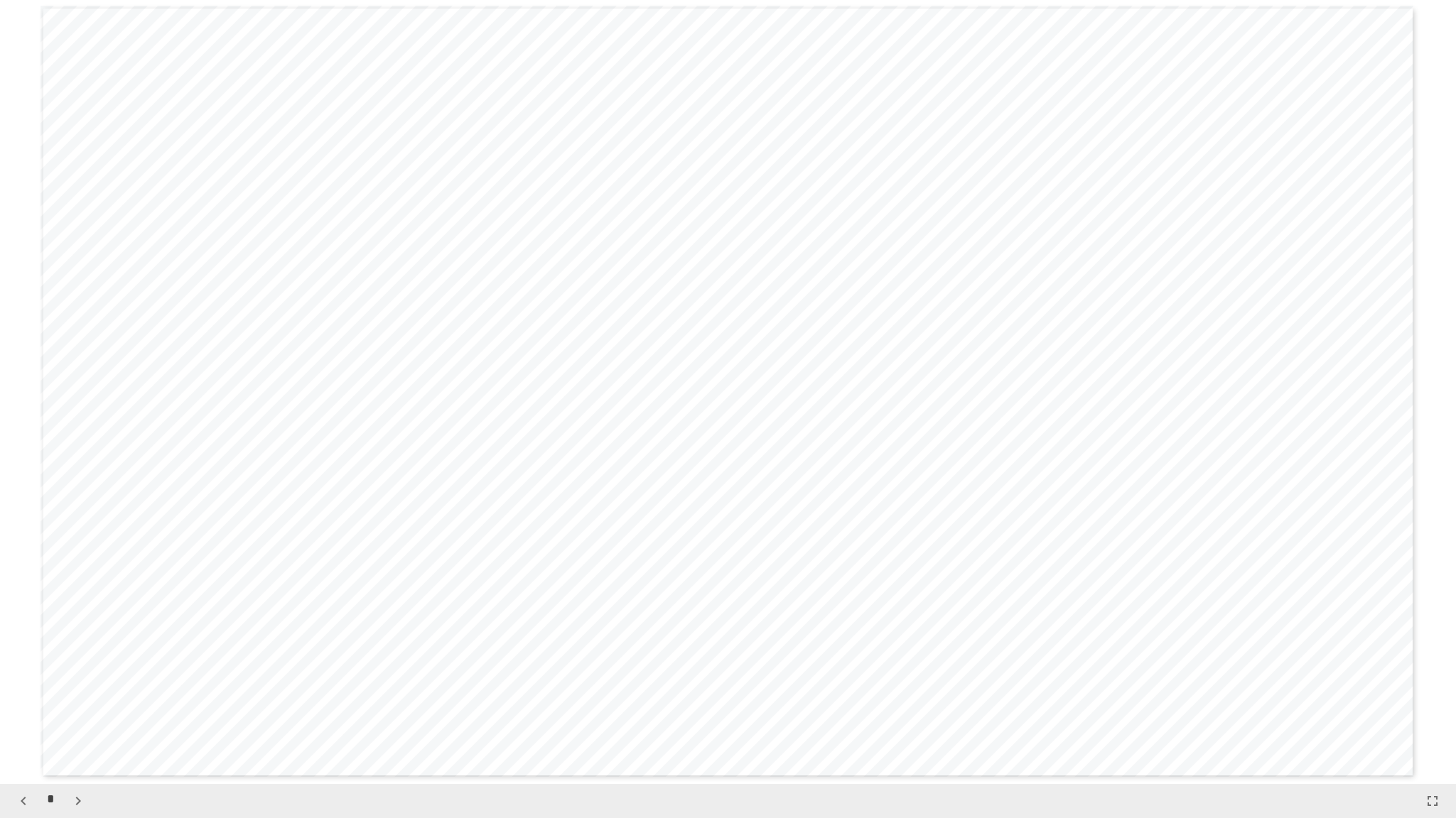
click at [18, 673] on icon "button" at bounding box center [23, 801] width 17 height 17
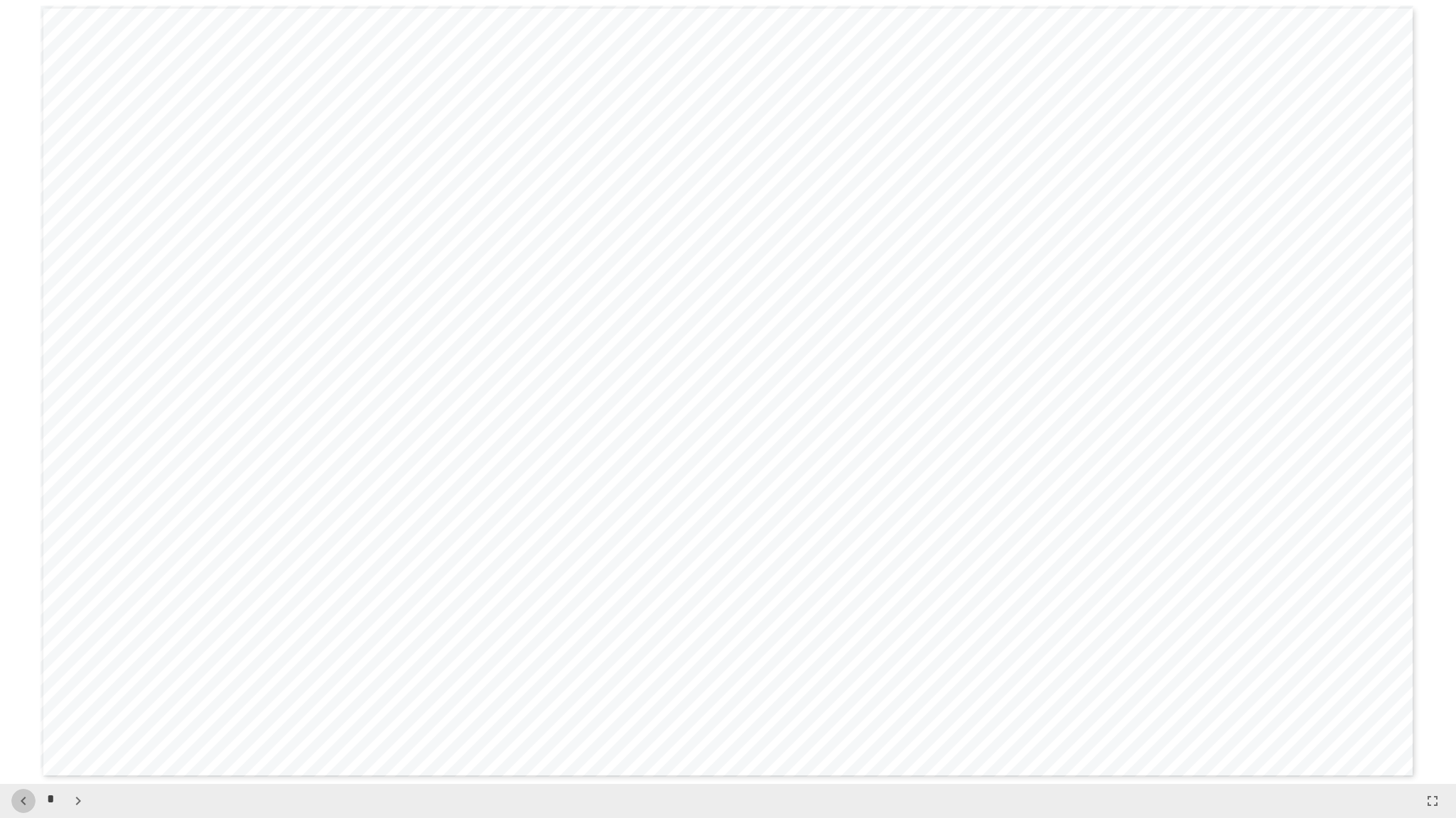
click at [18, 673] on icon "button" at bounding box center [23, 801] width 17 height 17
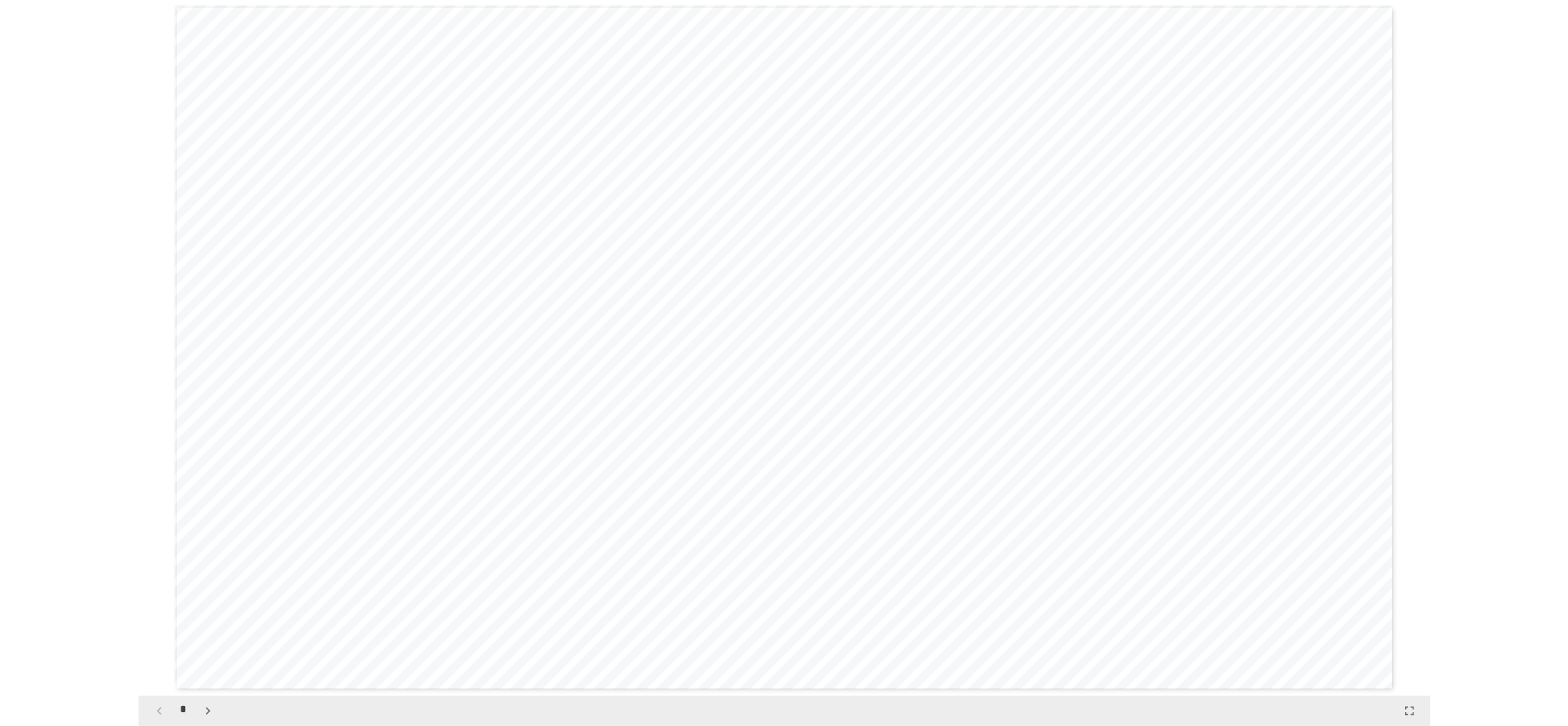
scroll to position [0, 0]
